Goal: Transaction & Acquisition: Subscribe to service/newsletter

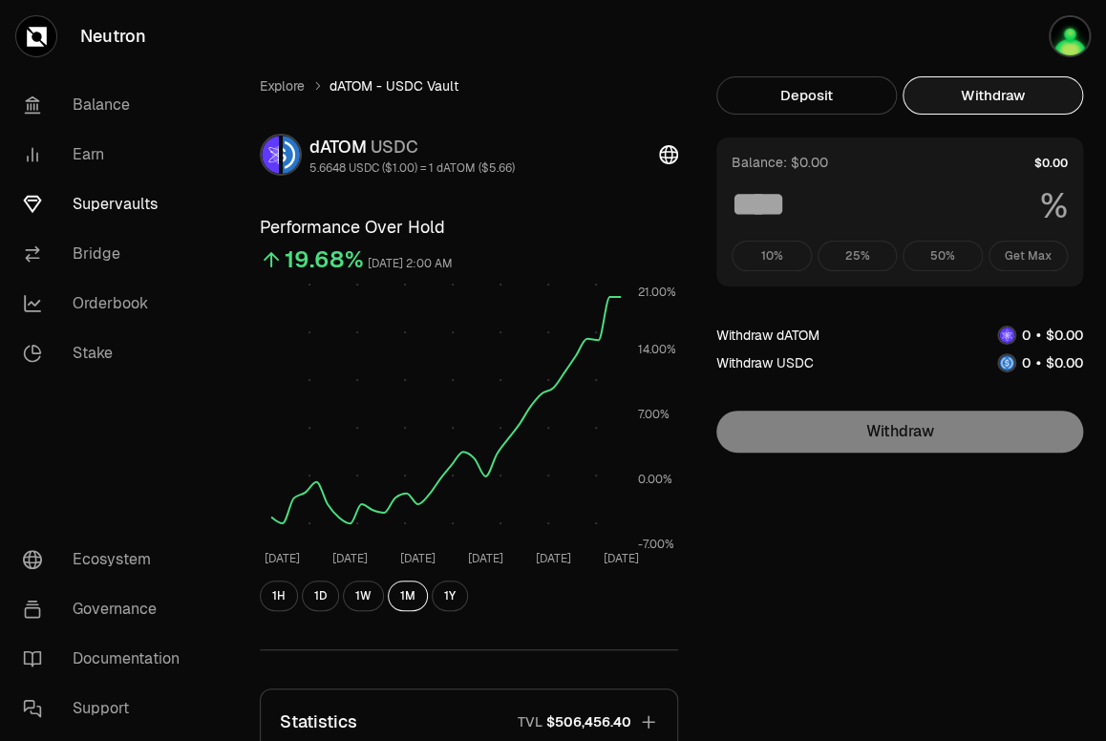
click at [994, 93] on button "Withdraw" at bounding box center [992, 95] width 180 height 38
click at [1017, 249] on div "10% 25% 50% Get Max" at bounding box center [899, 256] width 336 height 31
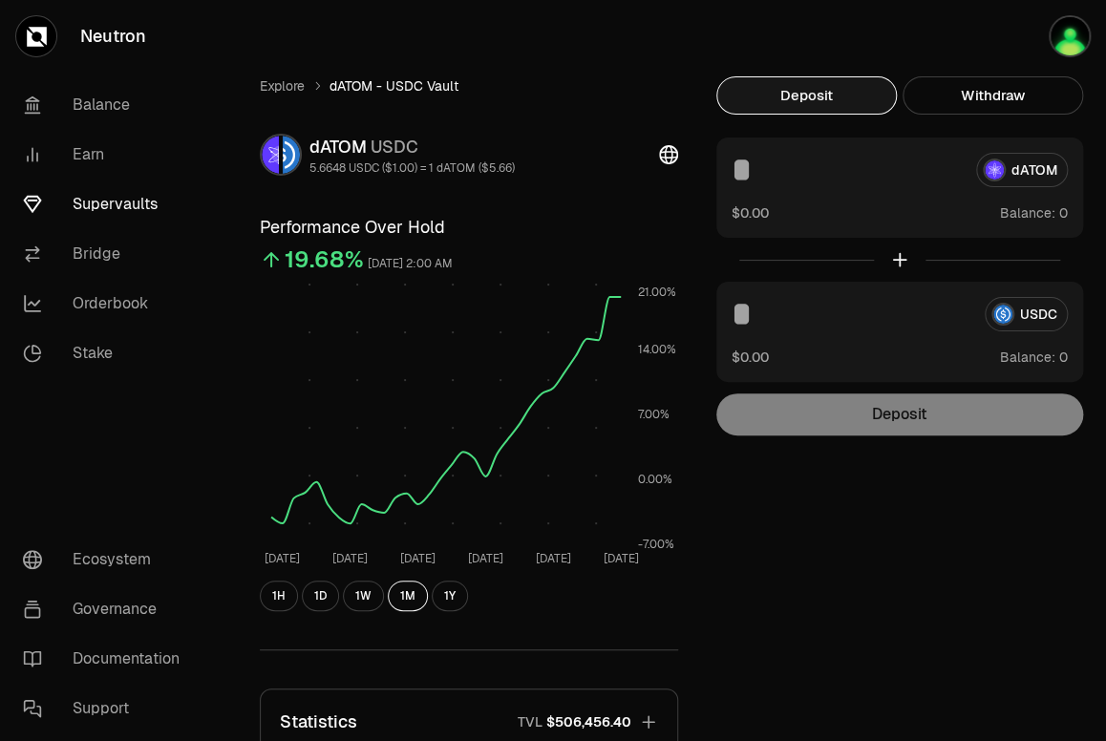
click at [840, 99] on button "Deposit" at bounding box center [806, 95] width 180 height 38
click at [89, 143] on link "Earn" at bounding box center [107, 155] width 199 height 50
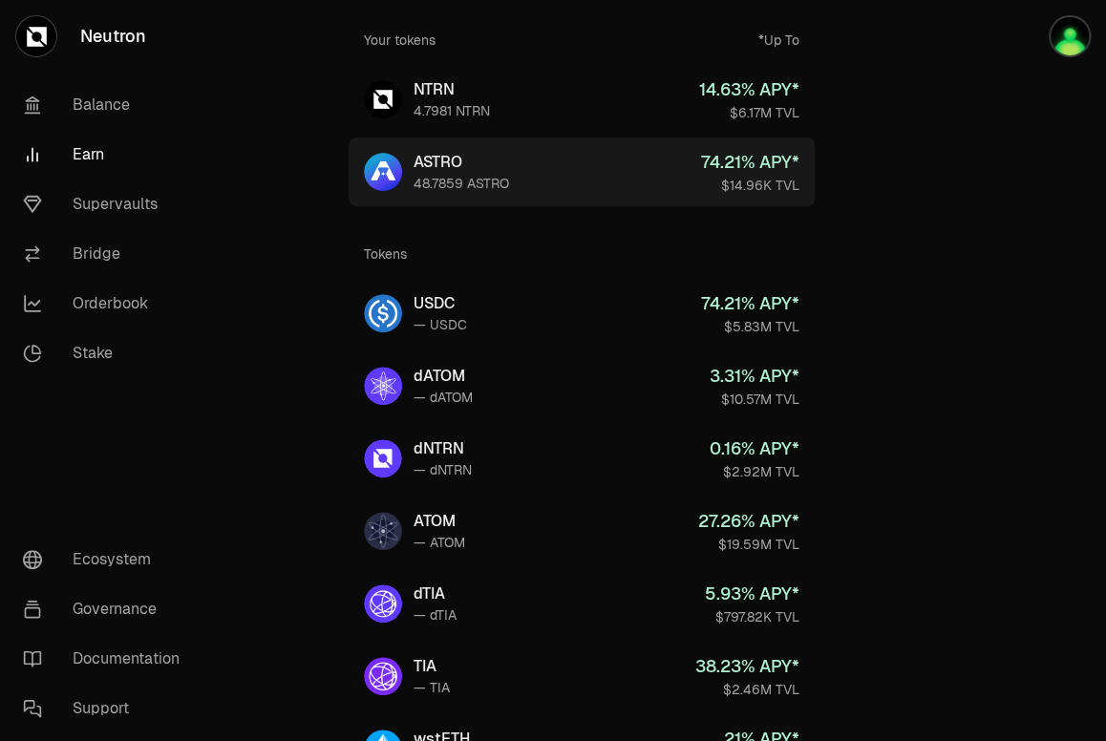
scroll to position [95, 0]
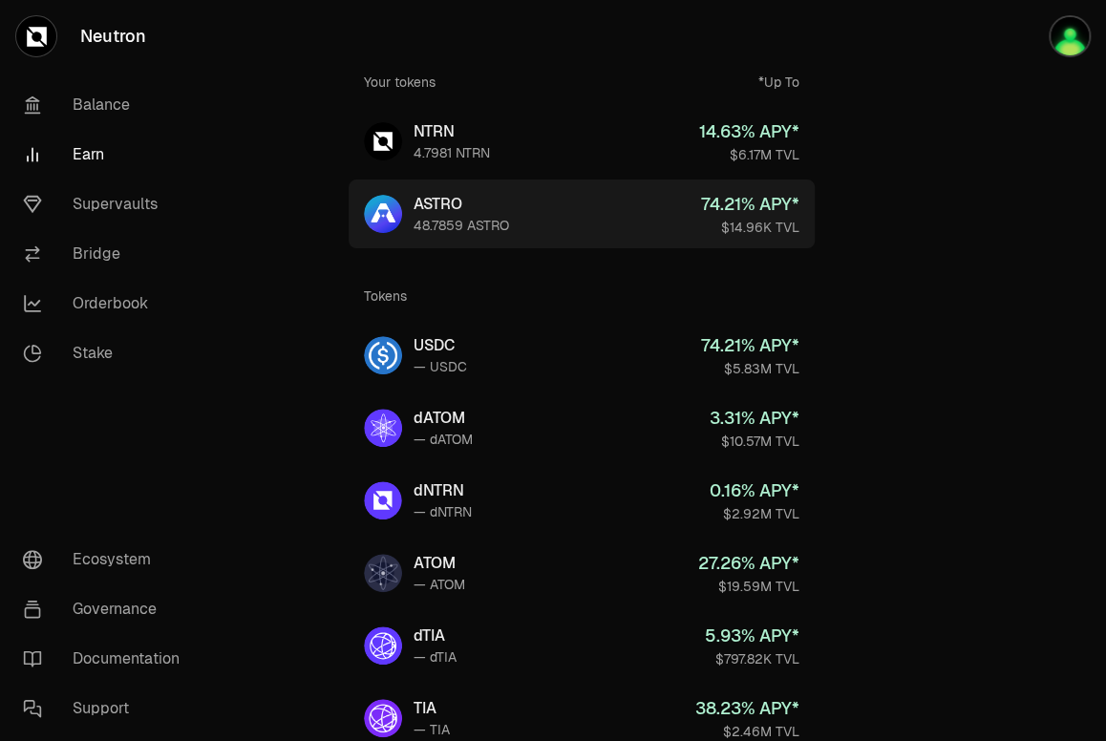
click at [619, 211] on link "ASTRO 48.7859 ASTRO 74.21 % APY* $14.96K TVL" at bounding box center [582, 214] width 466 height 69
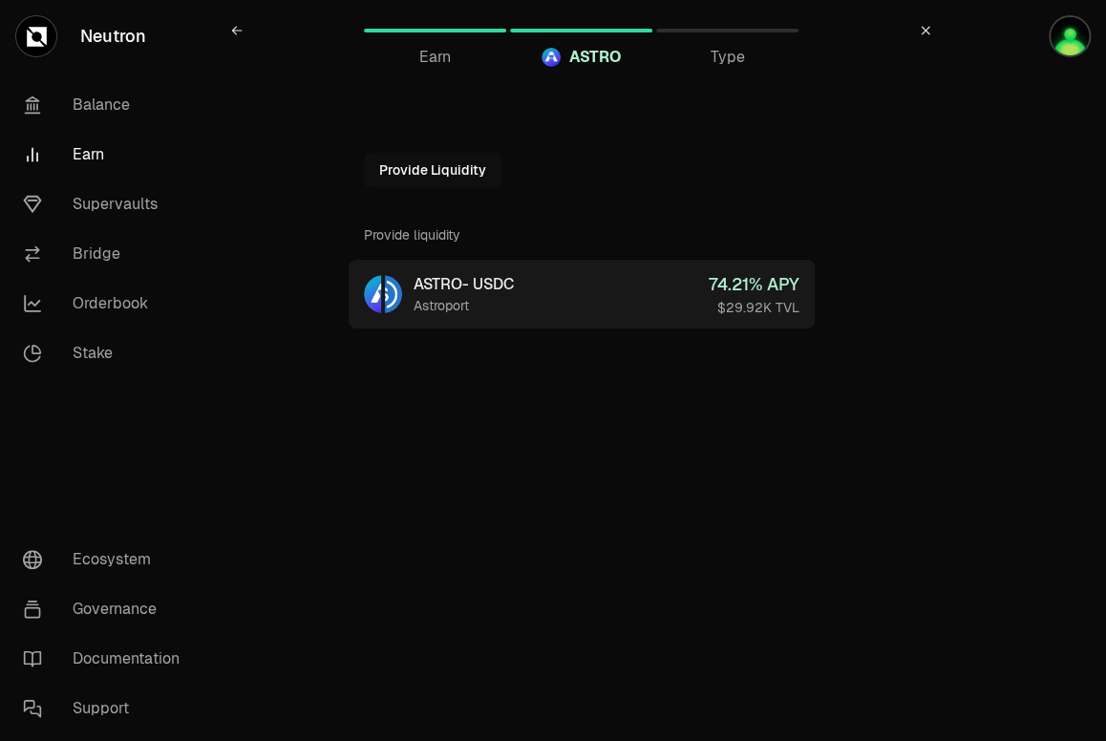
click at [661, 299] on link "ASTRO - USDC Astroport 74.21 % APY $29.92K TVL" at bounding box center [582, 294] width 466 height 69
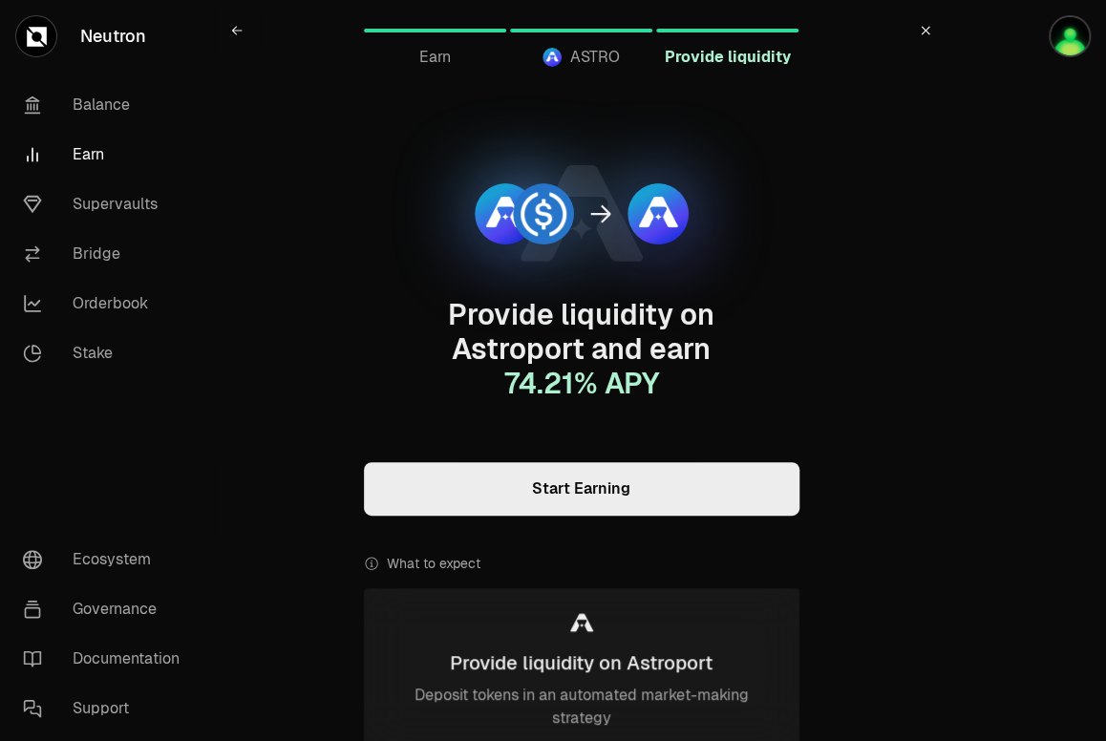
click at [697, 490] on link "Start Earning" at bounding box center [581, 488] width 435 height 53
click at [94, 149] on link "Earn" at bounding box center [107, 155] width 199 height 50
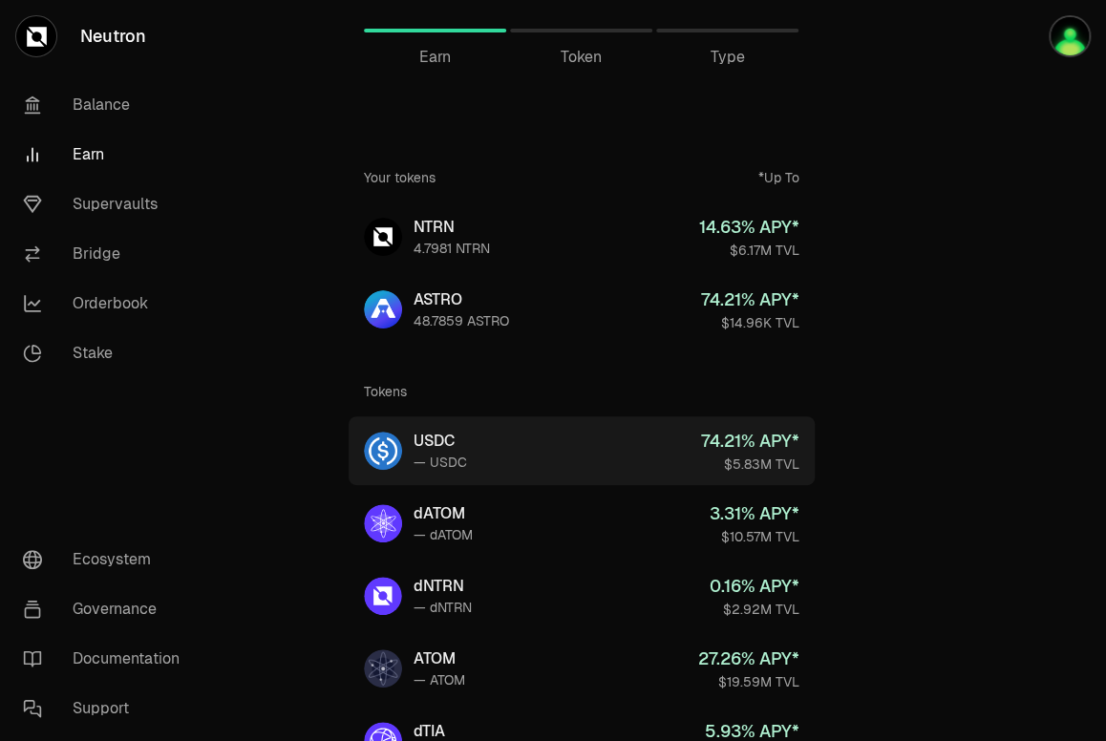
click at [615, 448] on link "USDC — USDC 74.21 % APY* $5.83M TVL" at bounding box center [582, 450] width 466 height 69
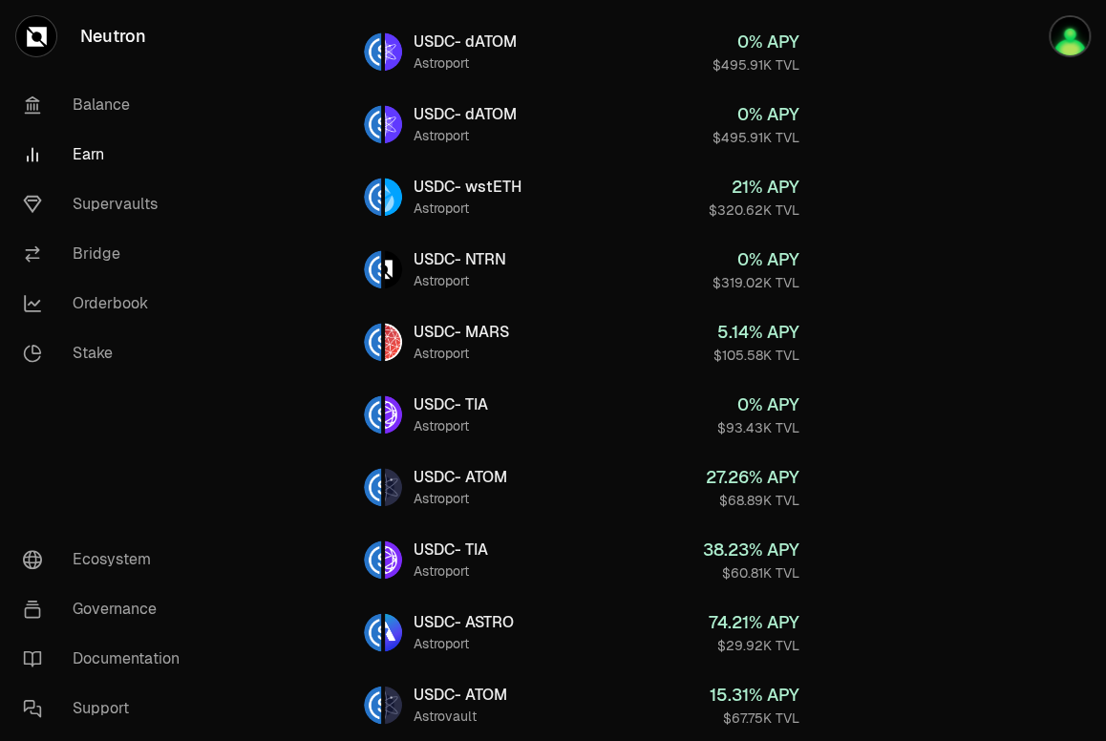
scroll to position [477, 0]
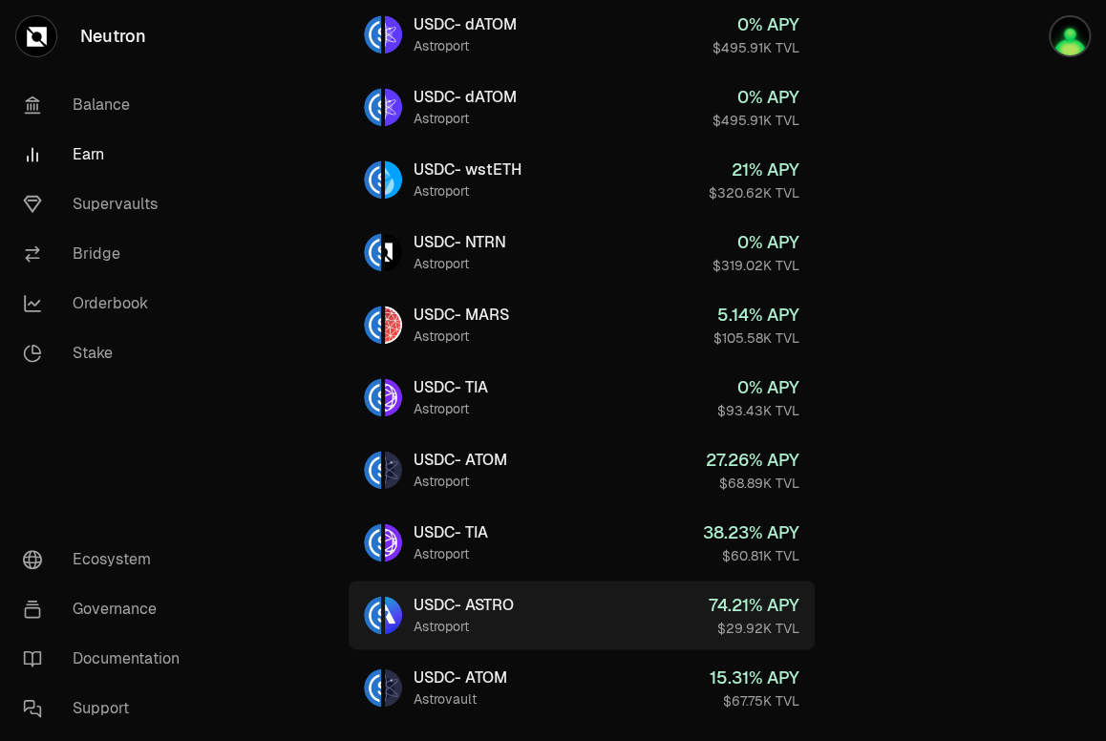
click at [590, 601] on link "USDC - ASTRO Astroport 74.21 % APY $29.92K TVL" at bounding box center [582, 615] width 466 height 69
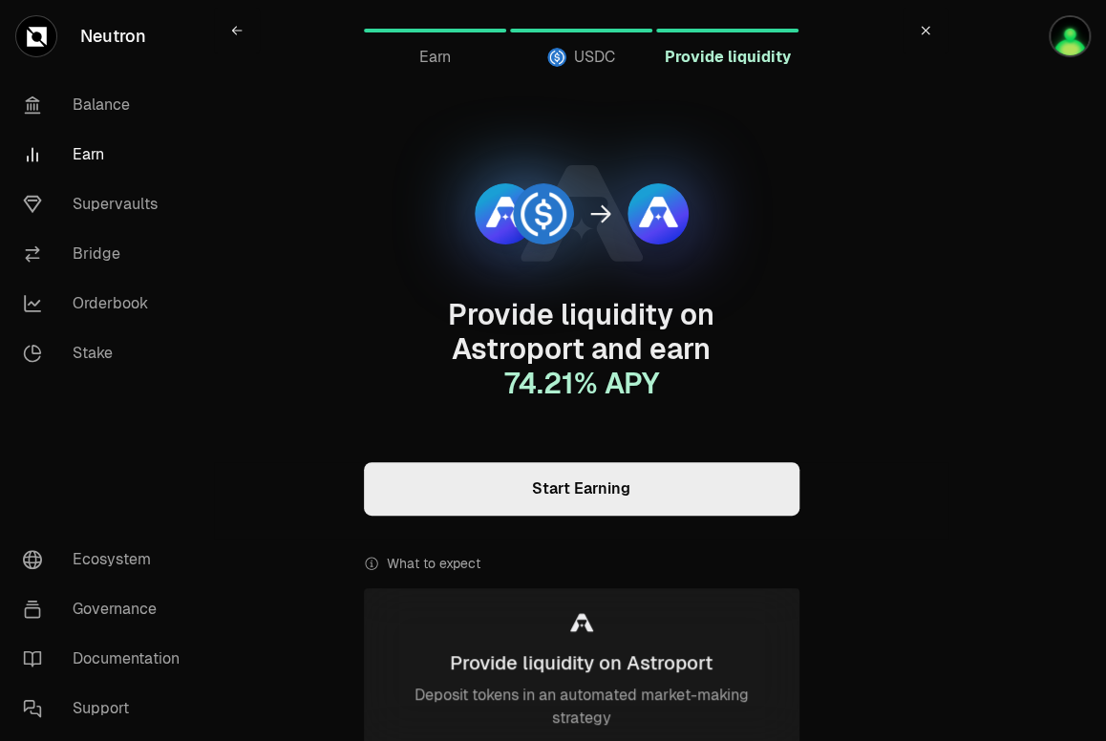
click at [597, 494] on link "Start Earning" at bounding box center [581, 488] width 435 height 53
